Goal: Task Accomplishment & Management: Use online tool/utility

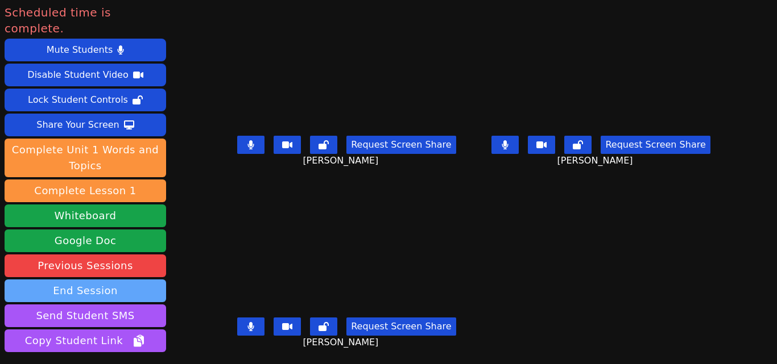
click at [121, 280] on button "End Session" at bounding box center [85, 291] width 161 height 23
